Goal: Transaction & Acquisition: Purchase product/service

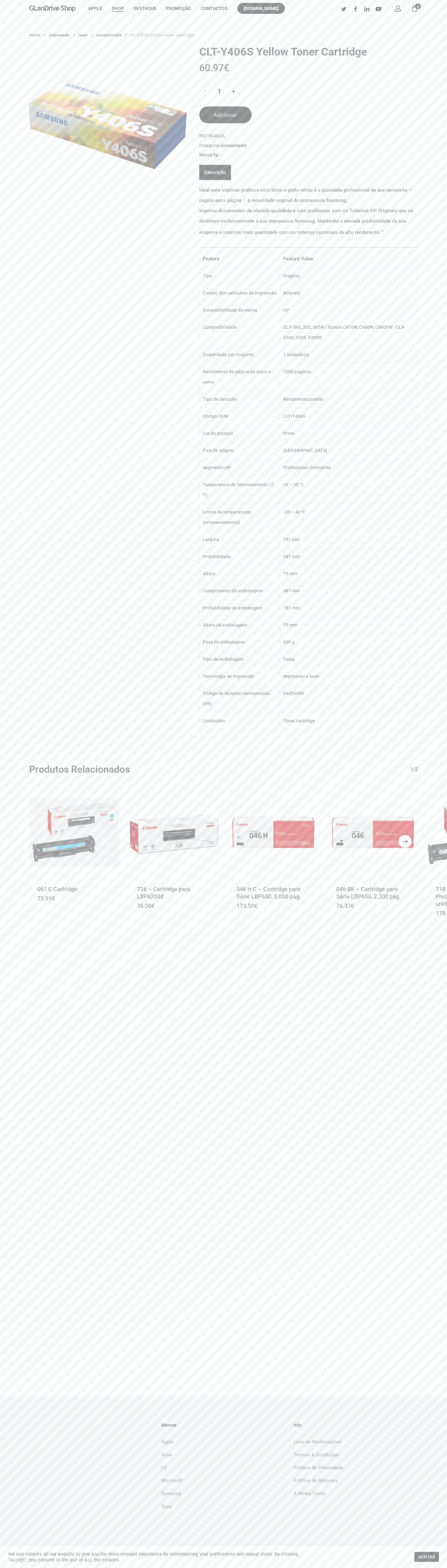
click at [405, 841] on icon "Next" at bounding box center [412, 841] width 15 height 15
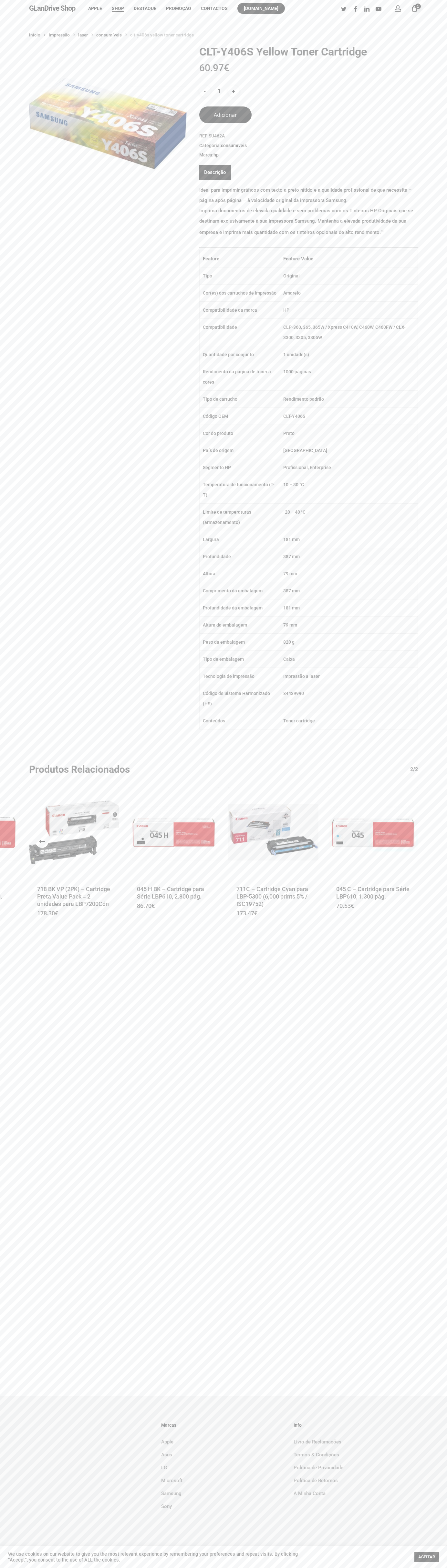
click at [117, 2] on li "Shop" at bounding box center [118, 9] width 22 height 17
click at [438, 1115] on div "Início Impressão Laser Consumíveis CLT-Y406S Yellow Toner Cartridge CLT-Y406S Y…" at bounding box center [224, 706] width 447 height 1379
click at [241, 1567] on html "Skip to main content Hit enter to search or ESC to close Close Search GLanDrive…" at bounding box center [224, 784] width 447 height 1568
click at [30, 70] on img at bounding box center [108, 124] width 158 height 158
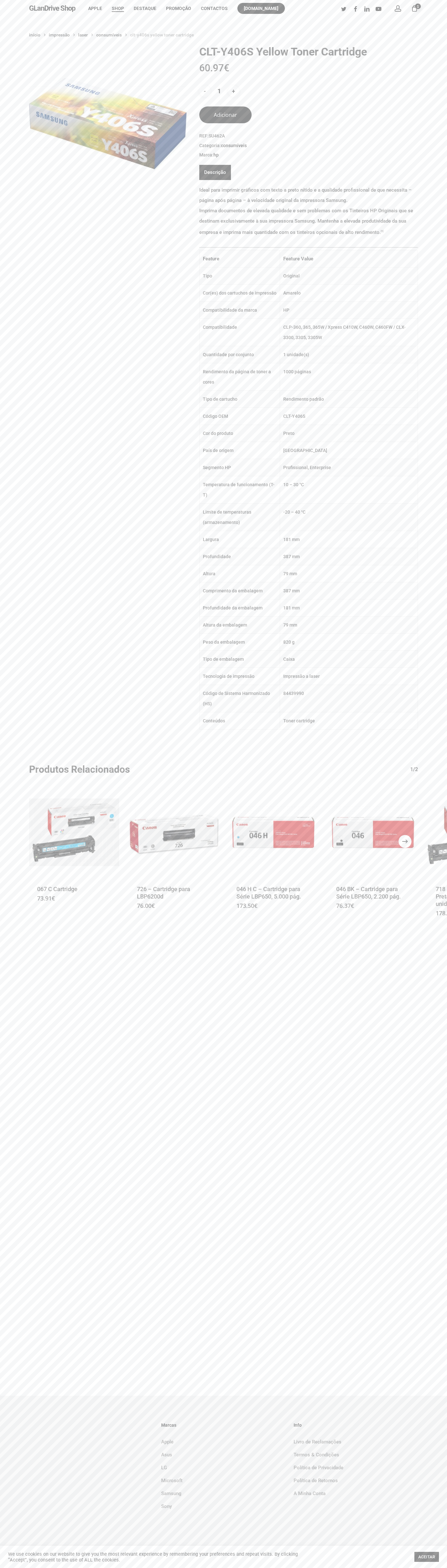
click at [405, 841] on icon "Next" at bounding box center [412, 841] width 15 height 15
